Goal: Find specific page/section

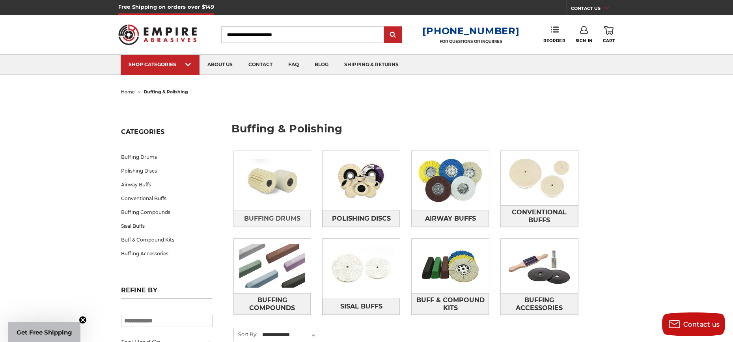
click at [257, 176] on img at bounding box center [272, 180] width 77 height 54
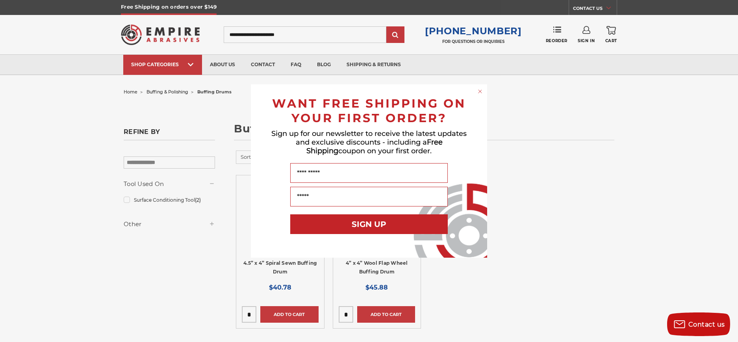
click at [478, 90] on circle "Close dialog" at bounding box center [480, 91] width 7 height 7
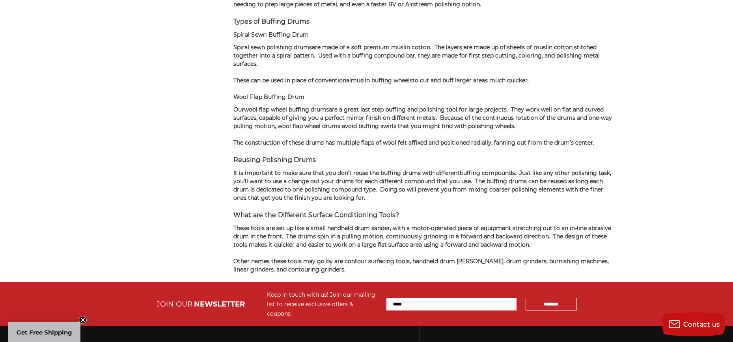
scroll to position [617, 0]
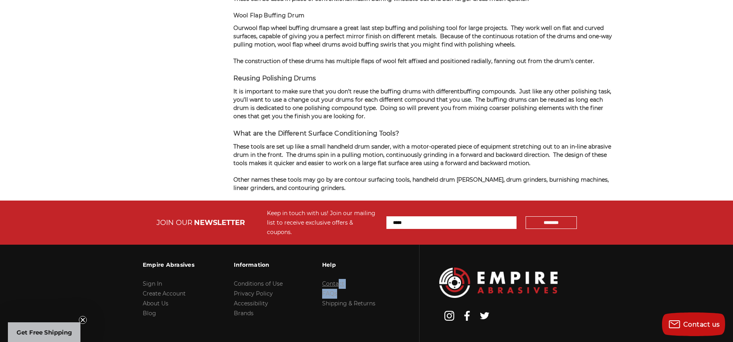
drag, startPoint x: 337, startPoint y: 279, endPoint x: 337, endPoint y: 273, distance: 5.1
click at [337, 279] on ul "Contact FAQs Shipping & Returns" at bounding box center [348, 294] width 53 height 30
click at [336, 280] on link "Contact" at bounding box center [333, 283] width 22 height 7
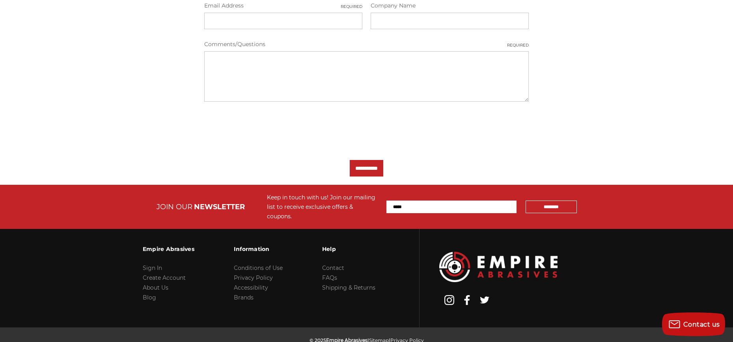
scroll to position [336, 0]
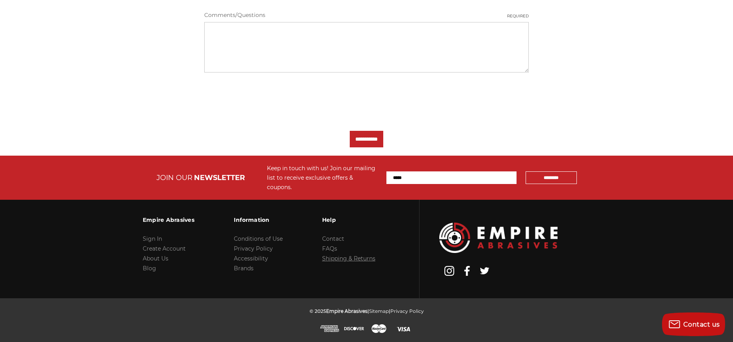
click at [329, 258] on link "Shipping & Returns" at bounding box center [348, 258] width 53 height 7
